Goal: Information Seeking & Learning: Learn about a topic

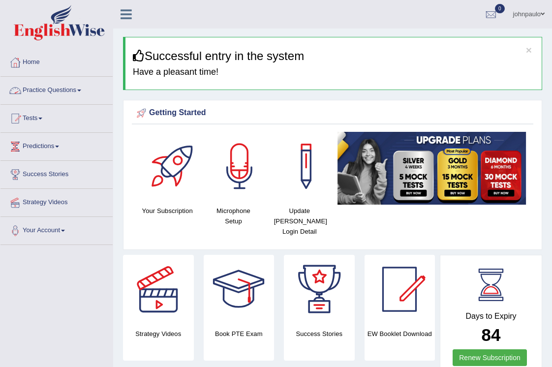
click at [81, 91] on span at bounding box center [79, 90] width 4 height 2
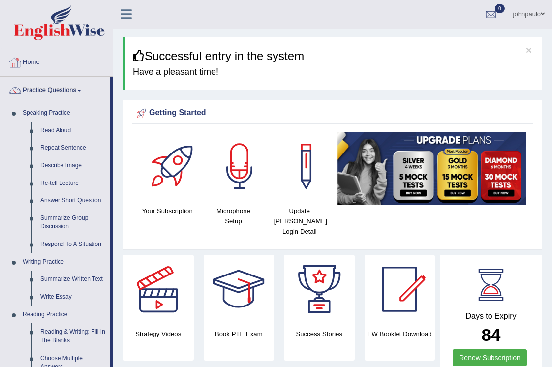
click at [38, 63] on link "Home" at bounding box center [56, 61] width 112 height 25
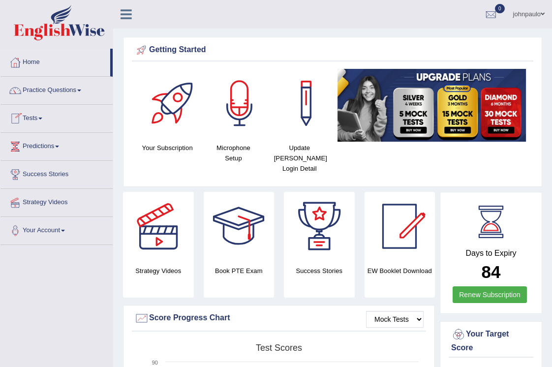
click at [45, 120] on link "Tests" at bounding box center [56, 117] width 112 height 25
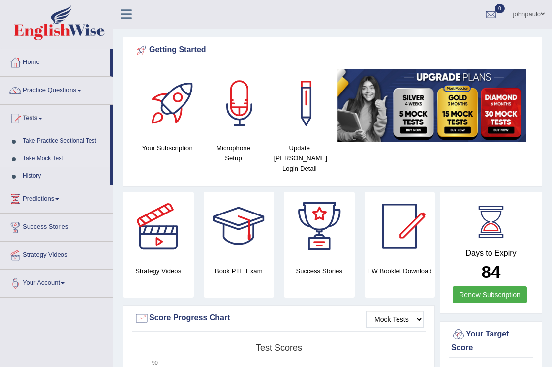
click at [58, 159] on link "Take Mock Test" at bounding box center [64, 159] width 92 height 18
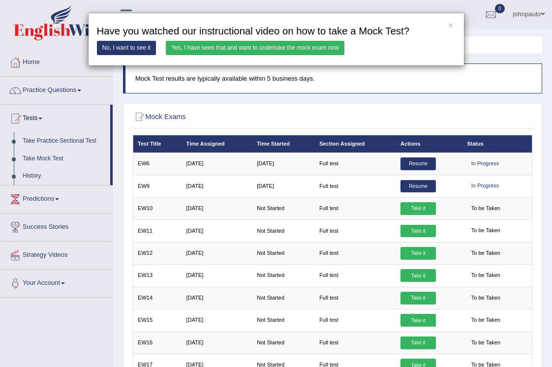
click at [293, 48] on link "Yes, I have seen that and want to undertake the mock exam now" at bounding box center [255, 48] width 178 height 14
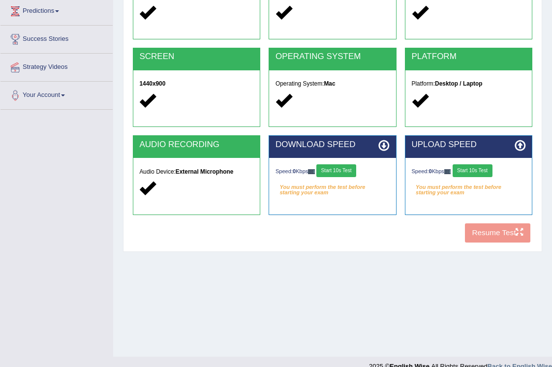
scroll to position [137, 0]
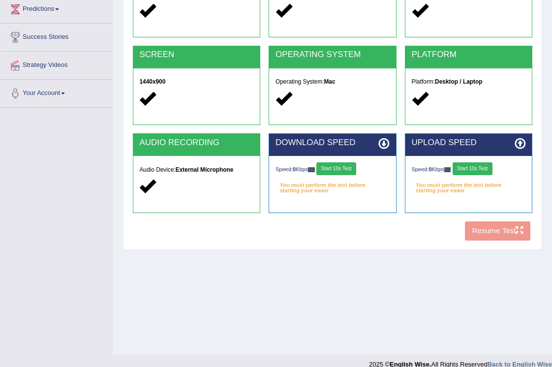
click at [335, 171] on button "Start 10s Test" at bounding box center [336, 168] width 40 height 13
click at [466, 168] on button "Start 10s Test" at bounding box center [472, 168] width 40 height 13
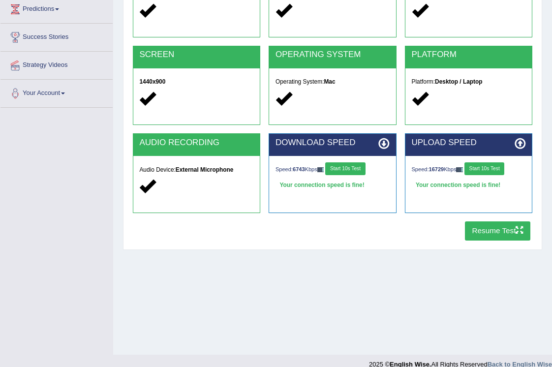
click at [495, 227] on button "Resume Test" at bounding box center [497, 230] width 65 height 19
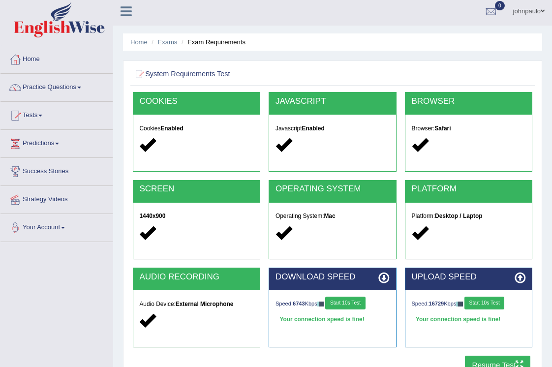
scroll to position [1, 0]
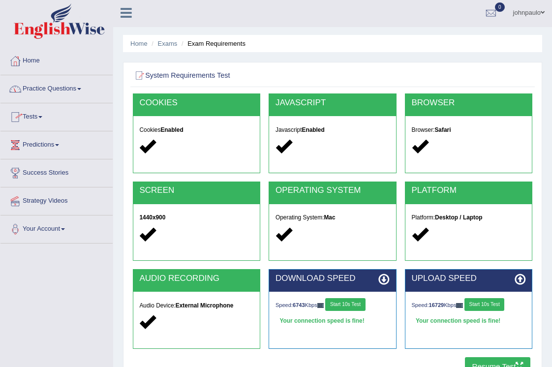
click at [81, 89] on span at bounding box center [79, 89] width 4 height 2
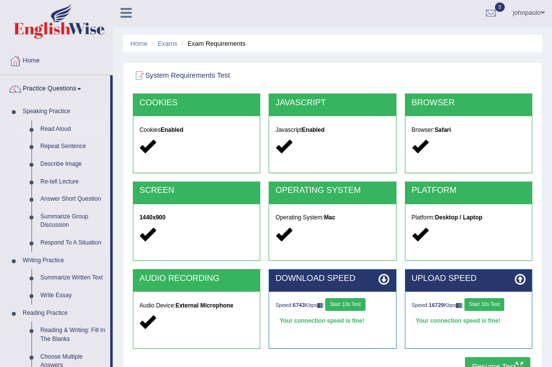
click at [69, 128] on link "Read Aloud" at bounding box center [73, 129] width 74 height 18
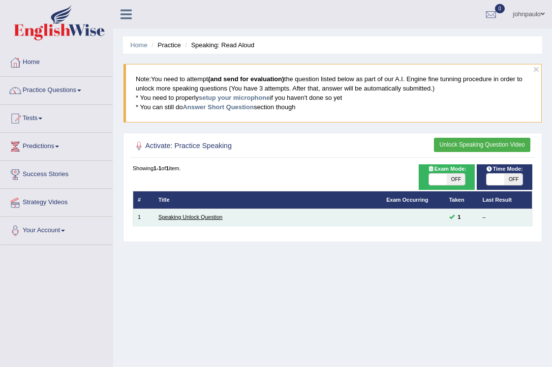
click at [203, 218] on link "Speaking Unlock Question" at bounding box center [190, 217] width 64 height 6
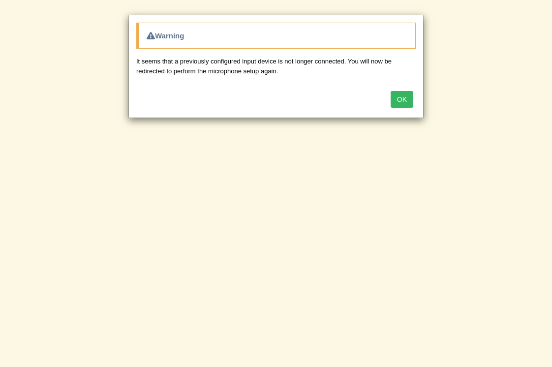
click at [404, 100] on button "OK" at bounding box center [401, 99] width 23 height 17
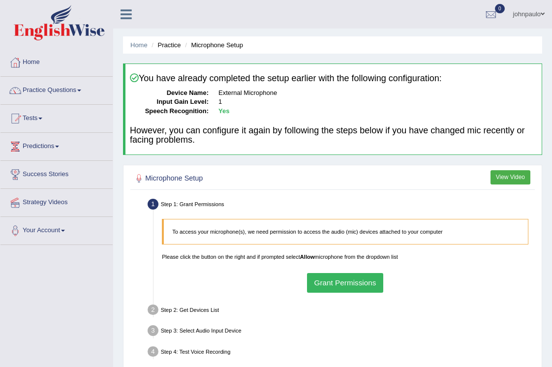
click at [362, 285] on button "Grant Permissions" at bounding box center [345, 282] width 76 height 19
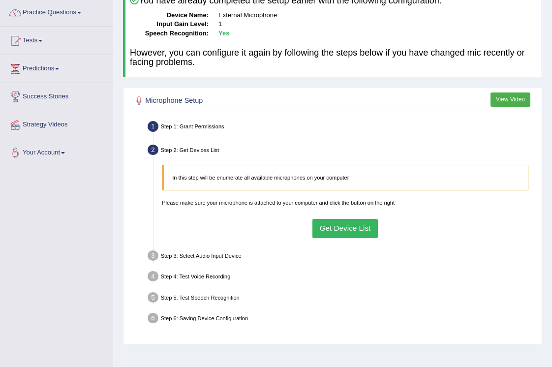
scroll to position [85, 0]
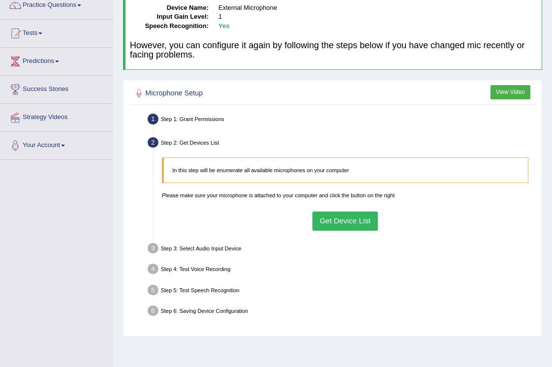
click at [343, 221] on button "Get Device List" at bounding box center [344, 220] width 65 height 19
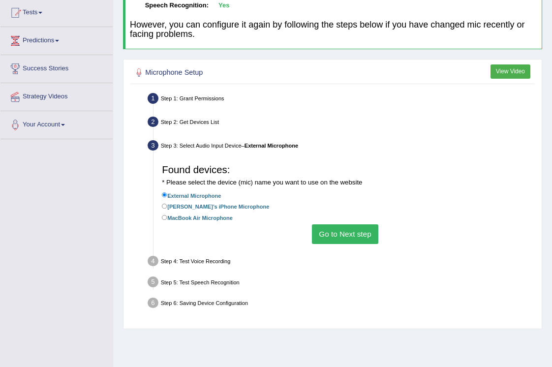
scroll to position [120, 0]
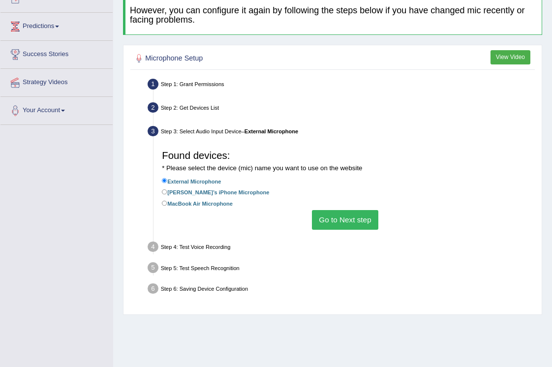
click at [346, 222] on button "Go to Next step" at bounding box center [345, 219] width 66 height 19
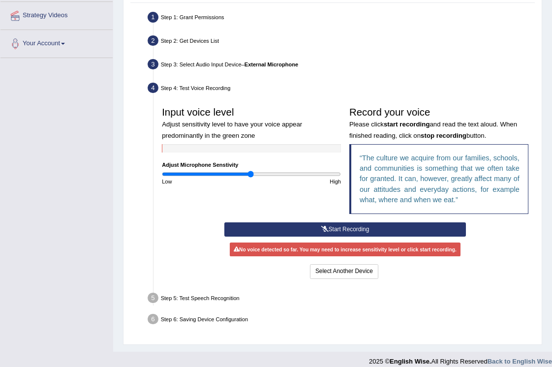
scroll to position [187, 0]
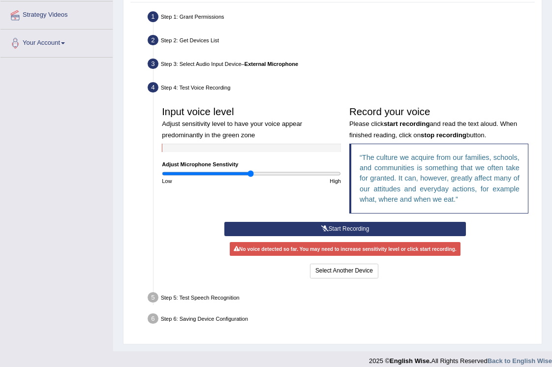
click at [339, 235] on button "Start Recording" at bounding box center [344, 229] width 241 height 14
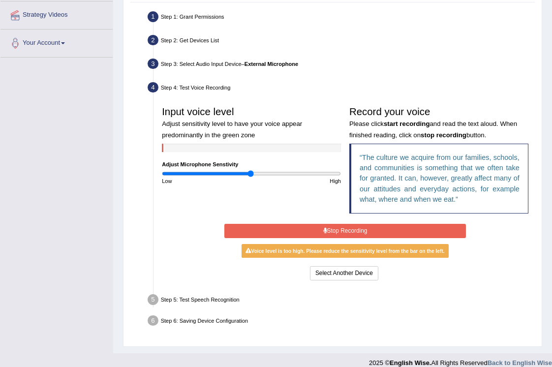
click at [342, 238] on button "Stop Recording" at bounding box center [344, 231] width 241 height 14
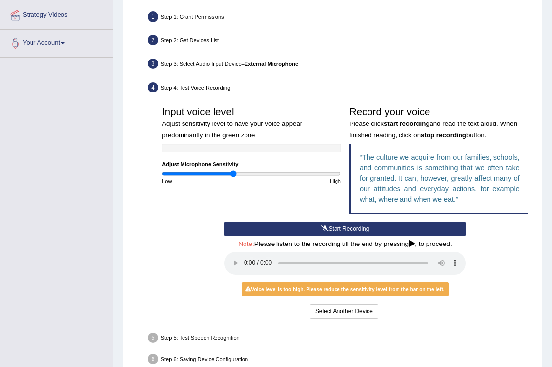
type input "0.8"
click at [233, 177] on input "range" at bounding box center [251, 173] width 179 height 7
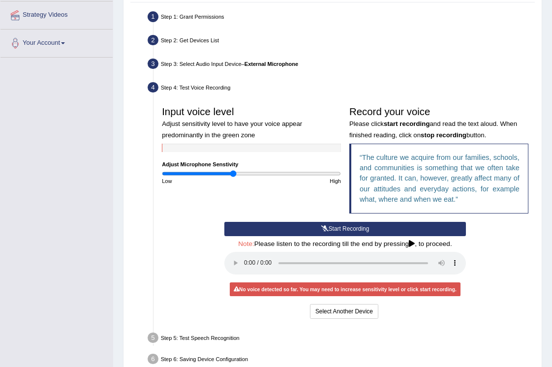
click at [342, 235] on button "Start Recording" at bounding box center [344, 229] width 241 height 14
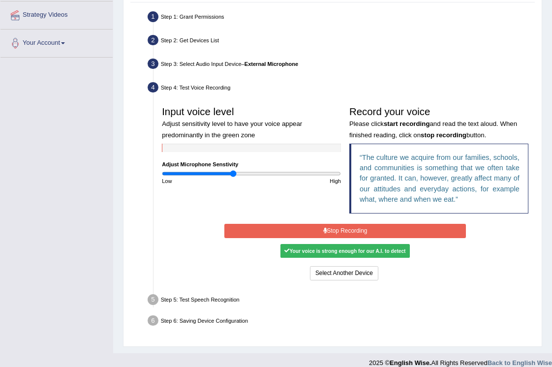
click at [342, 235] on button "Stop Recording" at bounding box center [344, 231] width 241 height 14
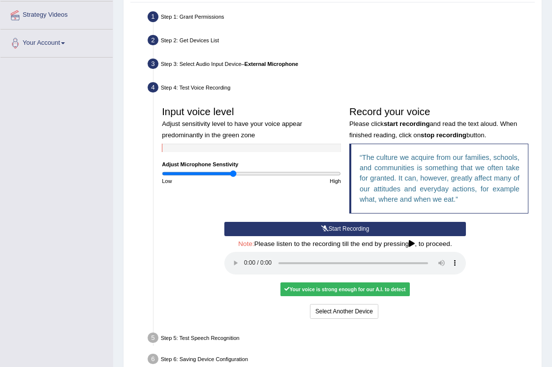
click at [243, 265] on audio at bounding box center [344, 263] width 241 height 23
click at [354, 307] on button "Voice is ok. Go to Next step" at bounding box center [380, 311] width 83 height 14
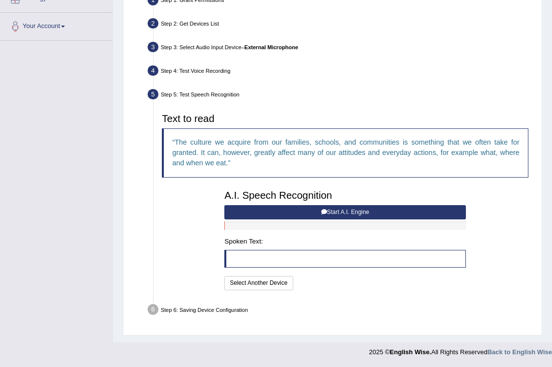
scroll to position [215, 0]
click at [316, 211] on button "Start A.I. Engine" at bounding box center [344, 212] width 241 height 14
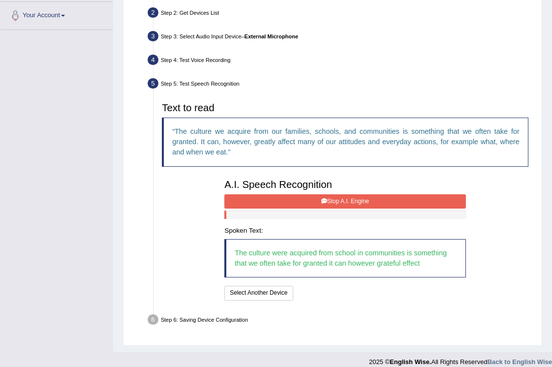
click at [316, 208] on button "Stop A.I. Engine" at bounding box center [344, 201] width 241 height 14
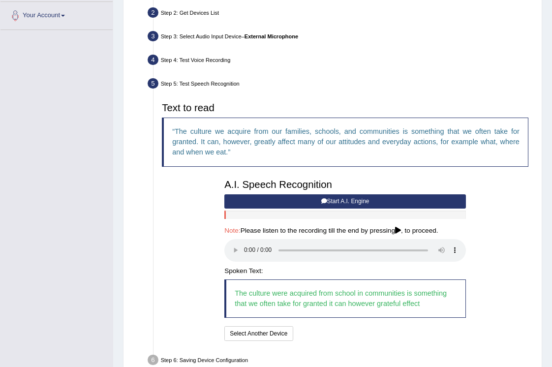
click at [242, 254] on audio at bounding box center [344, 250] width 241 height 23
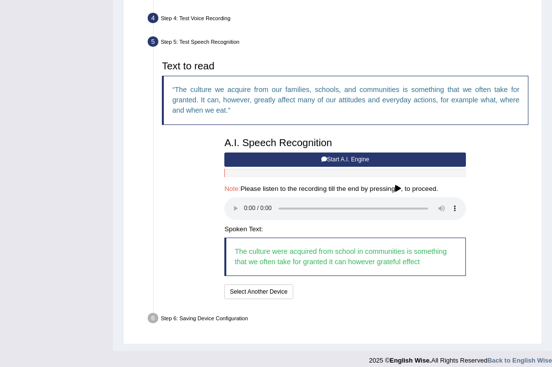
scroll to position [264, 0]
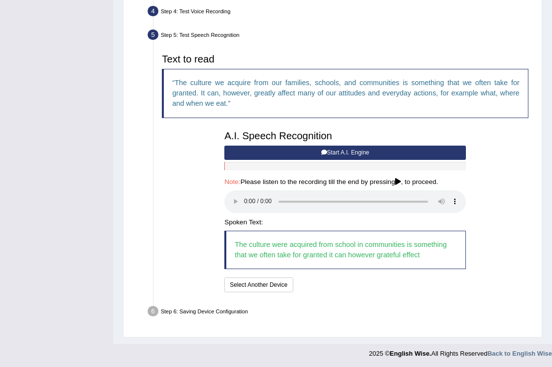
click at [245, 204] on audio at bounding box center [344, 201] width 241 height 23
click at [343, 284] on button "Speech is ok. Go to Last step" at bounding box center [340, 284] width 88 height 14
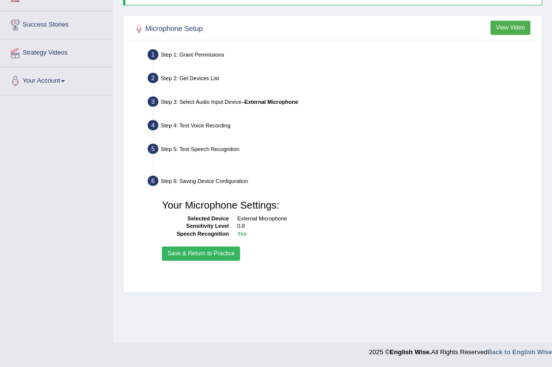
scroll to position [149, 0]
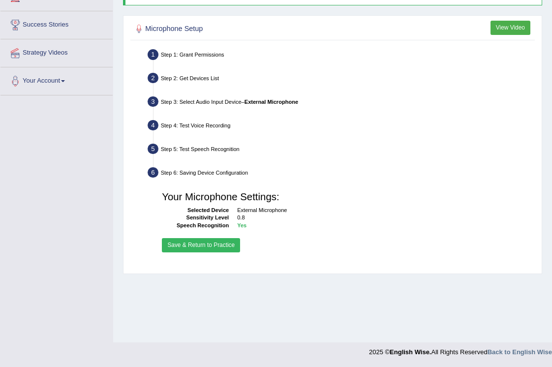
click at [203, 252] on button "Save & Return to Practice" at bounding box center [201, 245] width 78 height 14
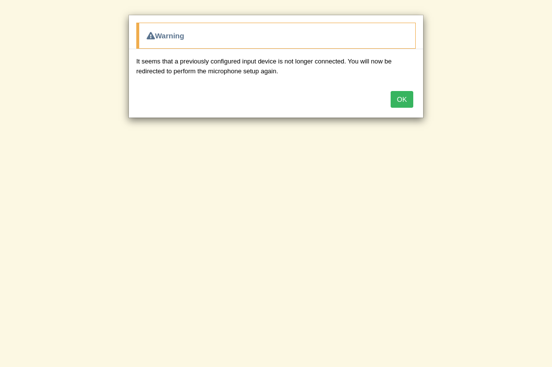
click at [406, 96] on button "OK" at bounding box center [401, 99] width 23 height 17
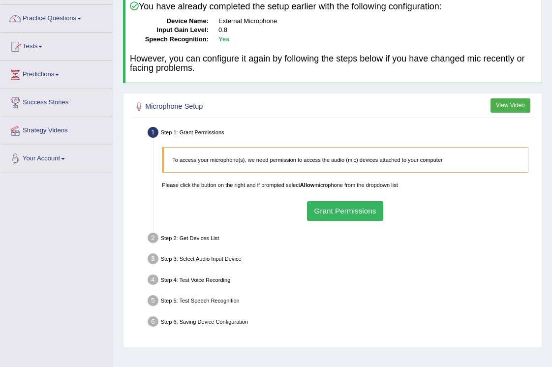
scroll to position [74, 0]
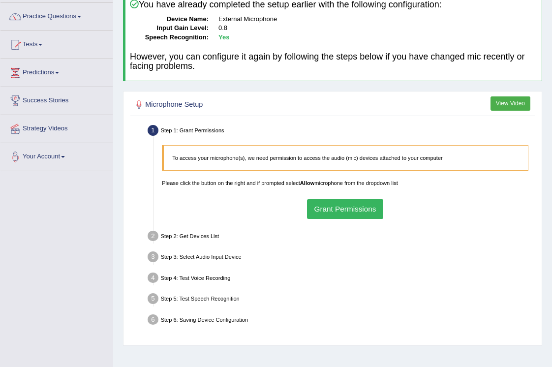
click at [509, 99] on button "View Video" at bounding box center [510, 103] width 40 height 14
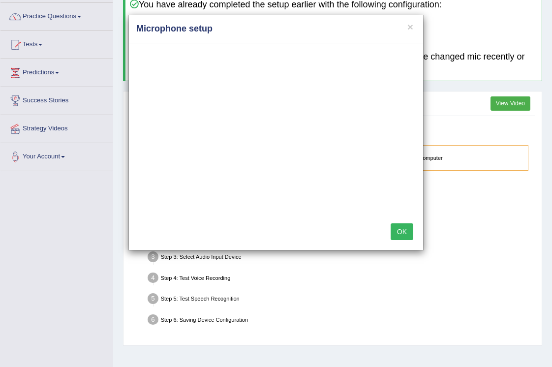
click at [408, 231] on button "OK" at bounding box center [401, 231] width 23 height 17
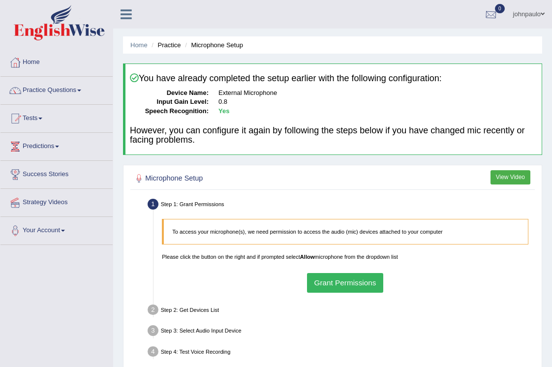
scroll to position [0, 0]
click at [543, 13] on span at bounding box center [542, 14] width 4 height 6
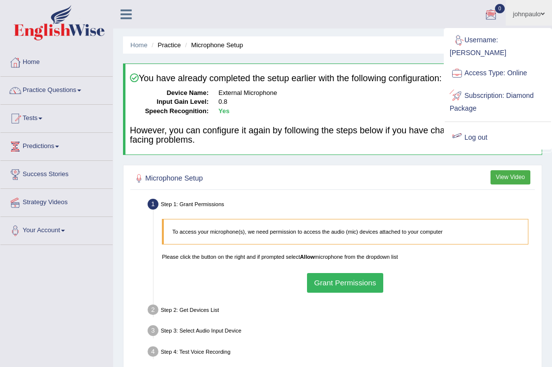
click at [483, 127] on link "Log out" at bounding box center [497, 137] width 106 height 23
